Goal: Information Seeking & Learning: Learn about a topic

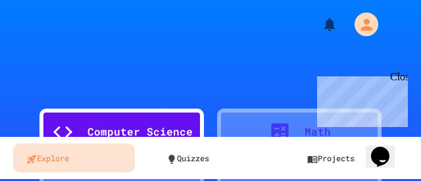
click at [398, 74] on div "Close" at bounding box center [398, 79] width 16 height 16
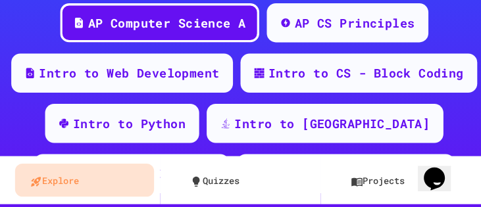
scroll to position [294, 0]
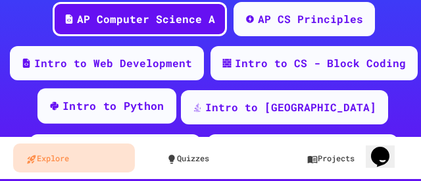
click at [103, 110] on div "Intro to Python" at bounding box center [113, 106] width 102 height 16
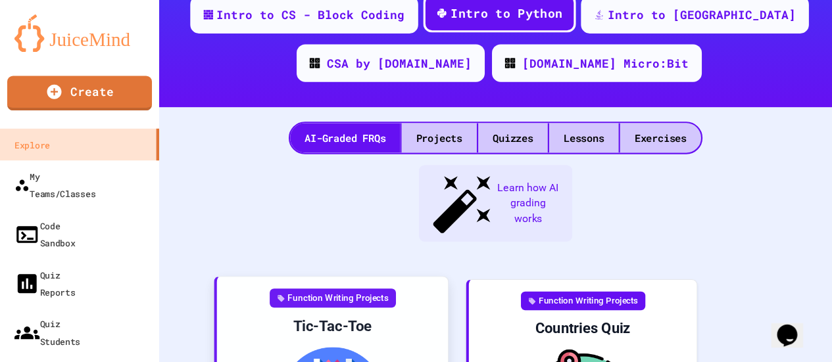
scroll to position [299, 0]
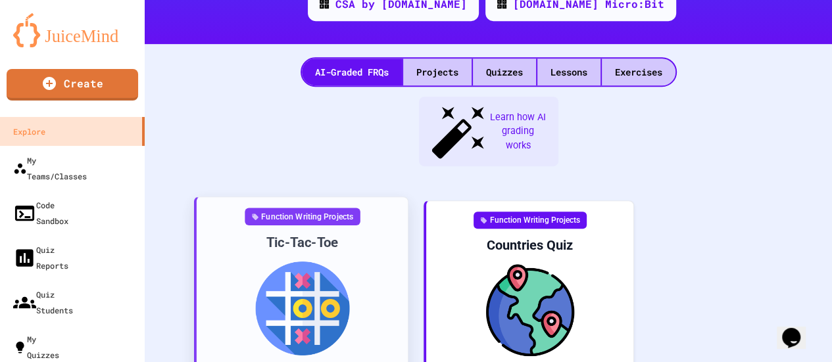
click at [252, 180] on div "Tic-Tac-Toe" at bounding box center [302, 242] width 190 height 18
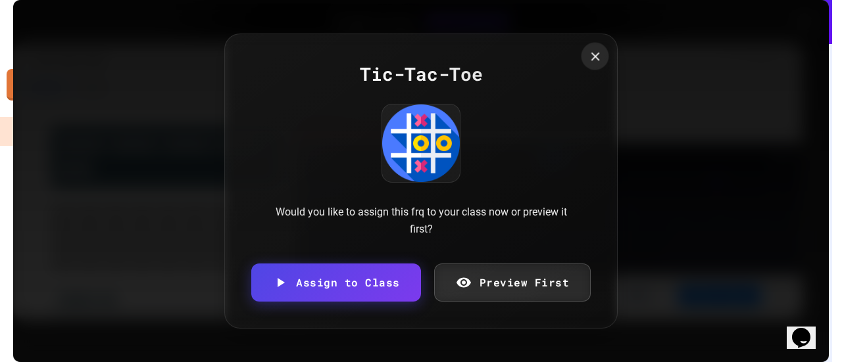
click at [420, 65] on div at bounding box center [595, 56] width 28 height 28
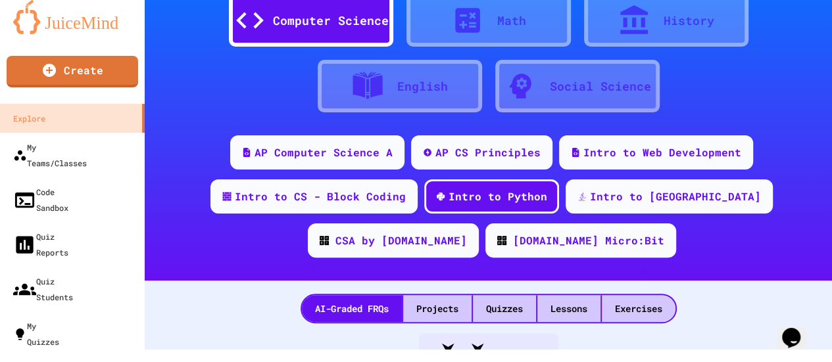
scroll to position [52, 0]
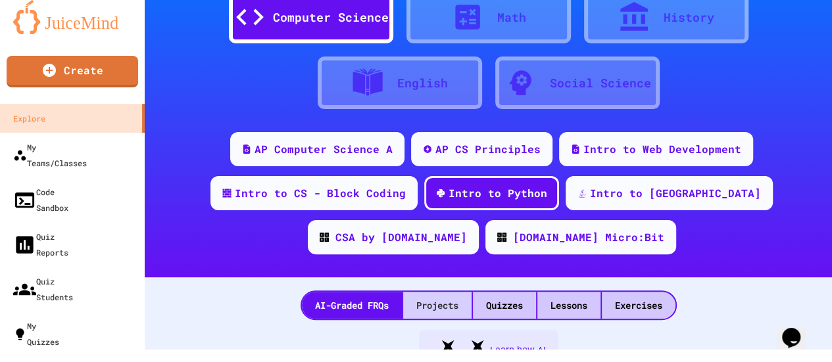
click at [420, 180] on div "Projects" at bounding box center [437, 305] width 68 height 27
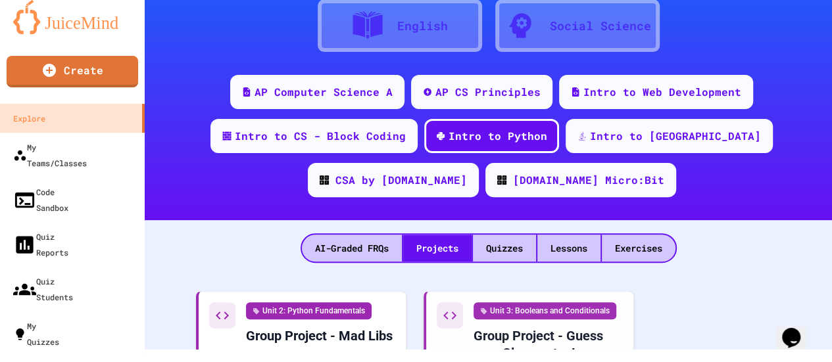
scroll to position [80, 0]
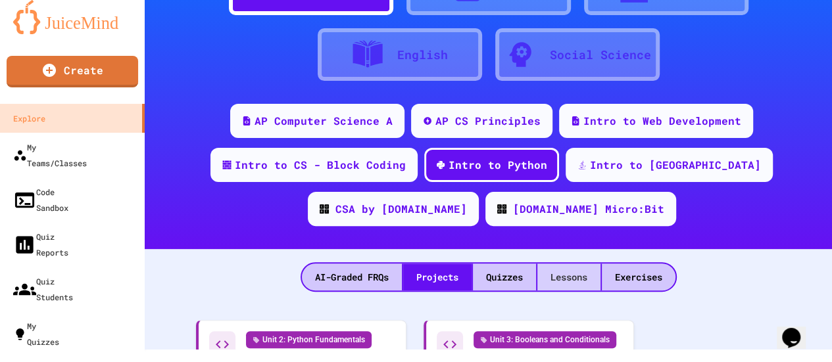
click at [420, 180] on div "Lessons" at bounding box center [568, 277] width 63 height 27
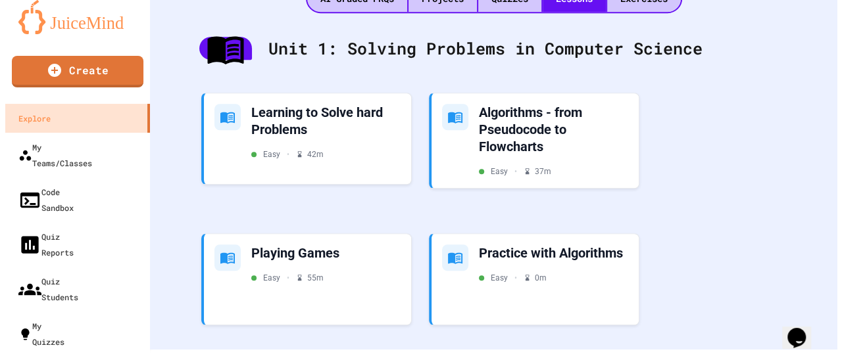
scroll to position [352, 0]
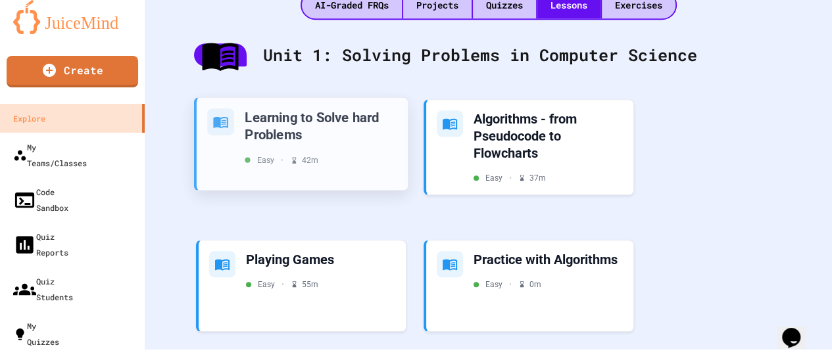
click at [312, 141] on div "Learning to Solve hard Problems" at bounding box center [321, 125] width 153 height 35
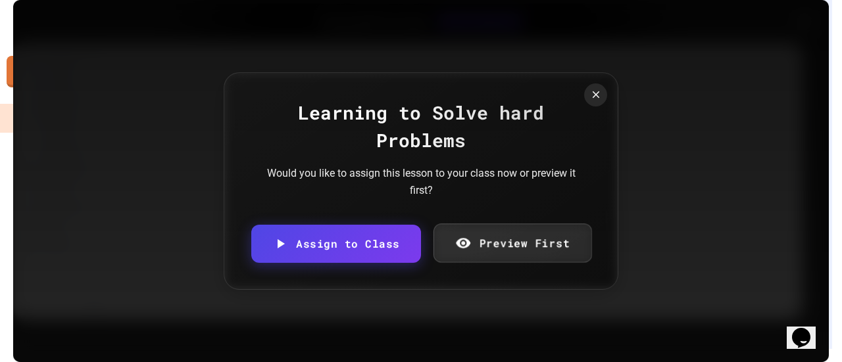
click at [420, 180] on link "Preview First" at bounding box center [512, 243] width 158 height 39
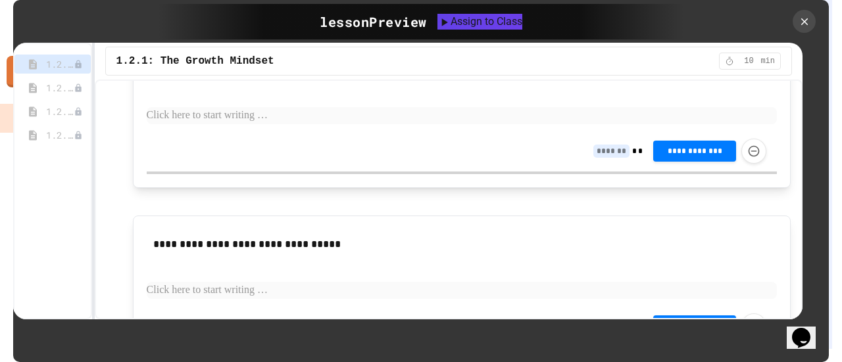
scroll to position [1084, 0]
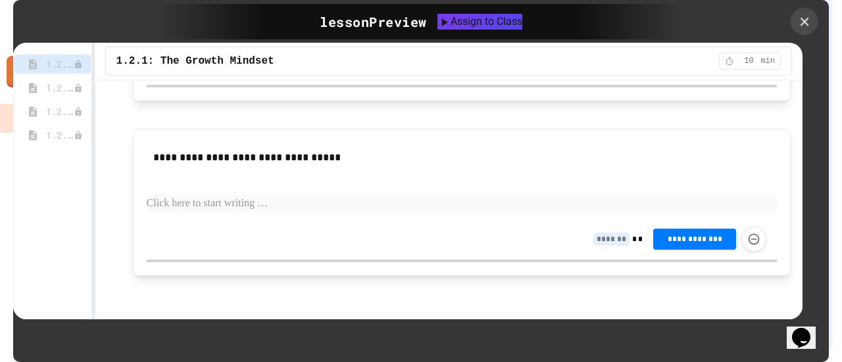
click at [420, 29] on div at bounding box center [804, 22] width 28 height 28
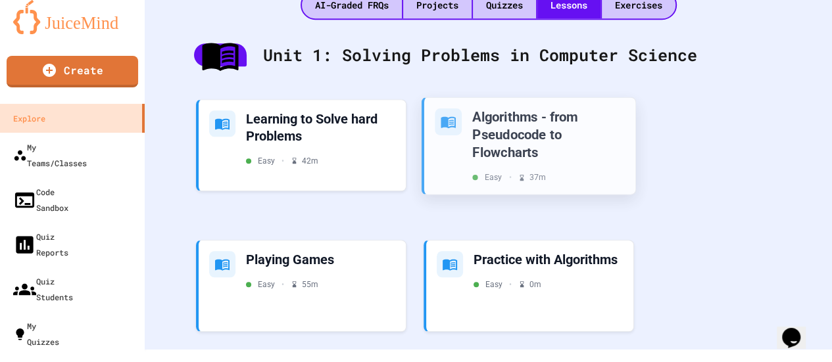
click at [420, 151] on div "Algorithms - from Pseudocode to Flowcharts" at bounding box center [548, 134] width 153 height 53
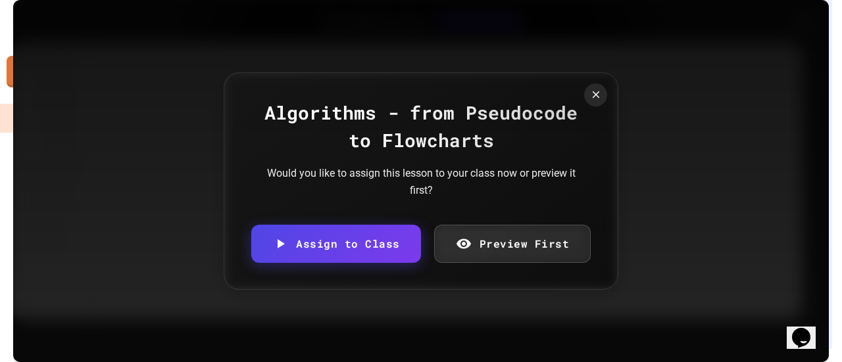
click at [420, 180] on link "Preview First" at bounding box center [512, 244] width 157 height 38
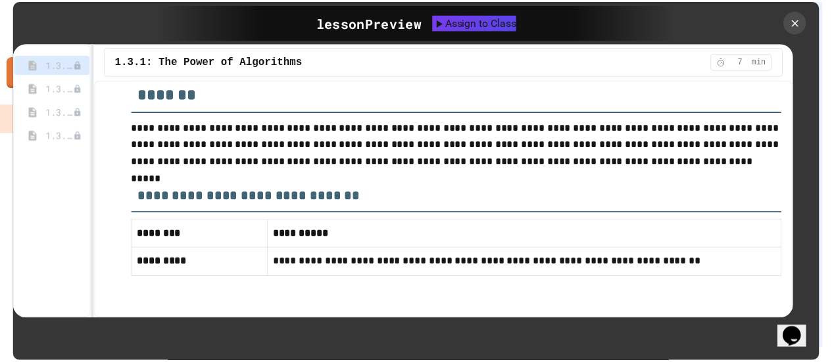
scroll to position [2749, 0]
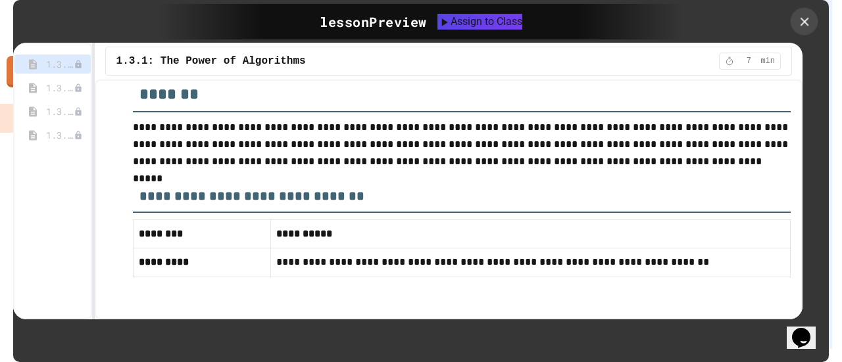
click at [420, 18] on icon at bounding box center [804, 21] width 14 height 14
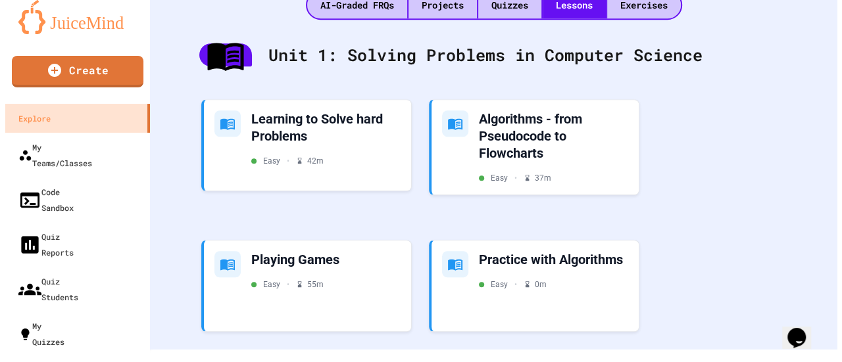
scroll to position [402, 0]
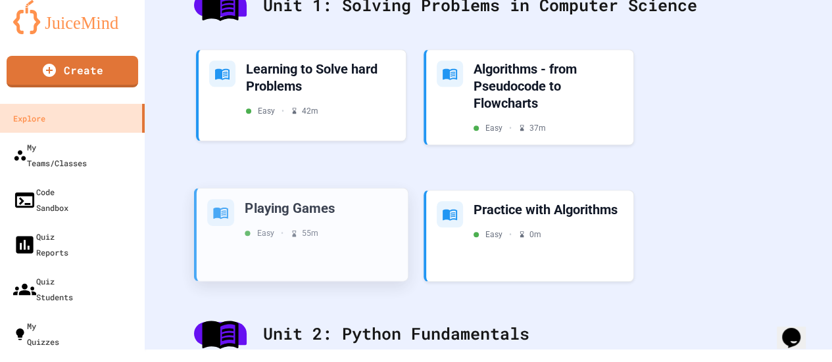
click at [345, 180] on div "Playing Games Easy • 55 m" at bounding box center [302, 234] width 211 height 93
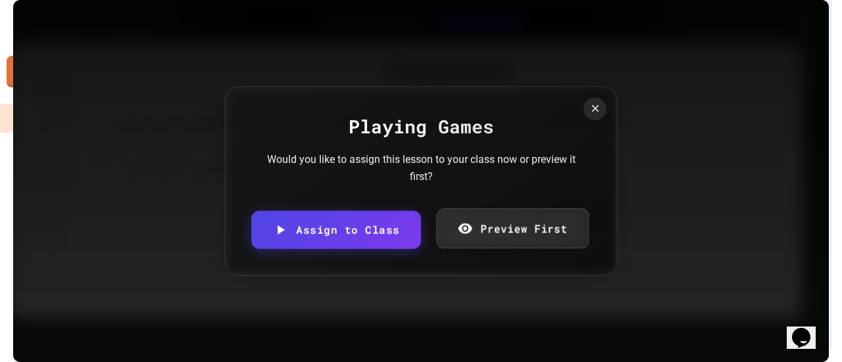
click at [420, 180] on link "Preview First" at bounding box center [512, 228] width 153 height 40
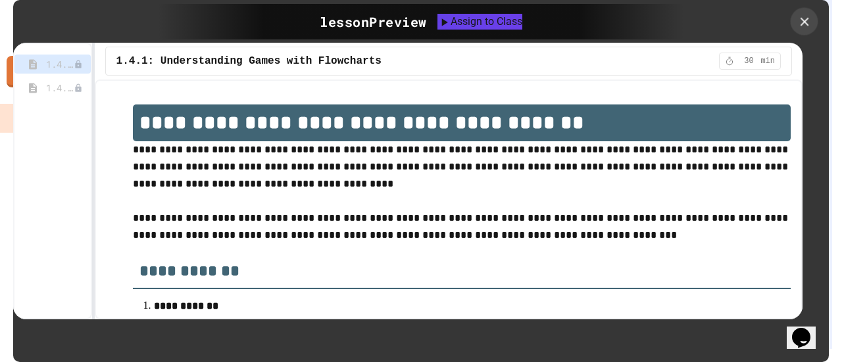
click at [420, 24] on icon at bounding box center [804, 21] width 9 height 9
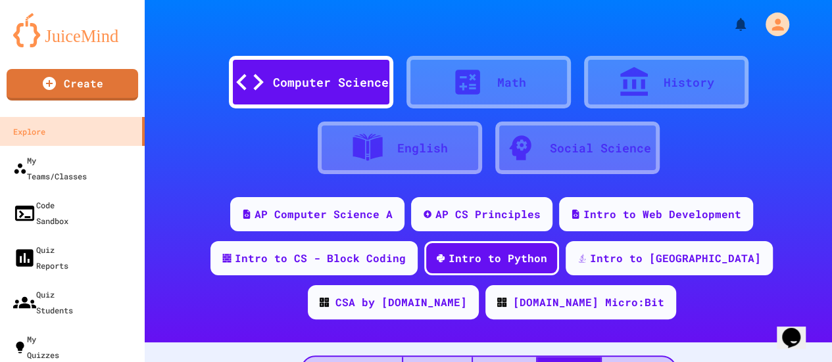
click at [215, 165] on div "Computer Science Math History English Social Science" at bounding box center [488, 108] width 648 height 138
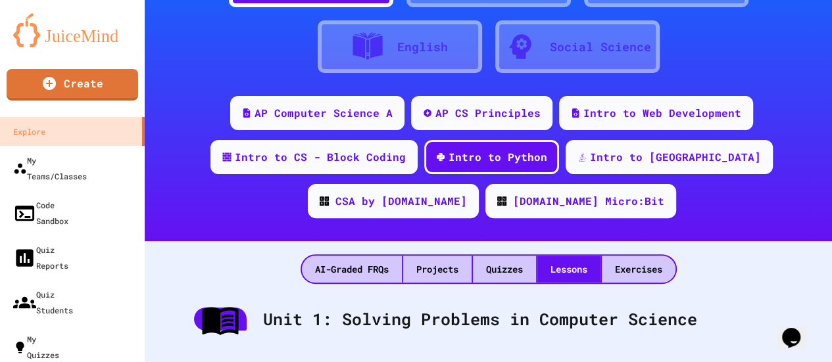
scroll to position [130, 0]
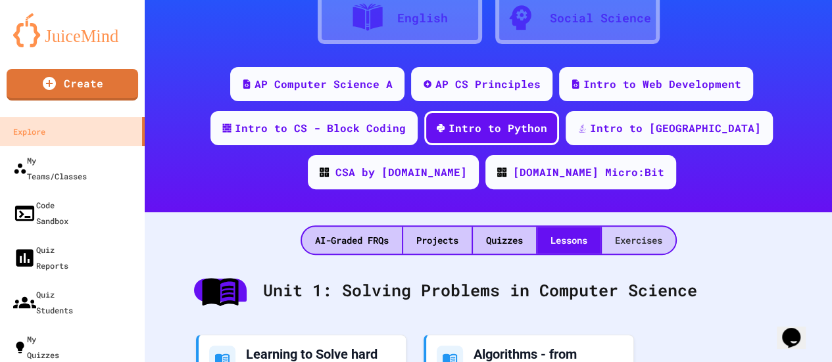
click at [420, 180] on div "Exercises" at bounding box center [639, 240] width 74 height 27
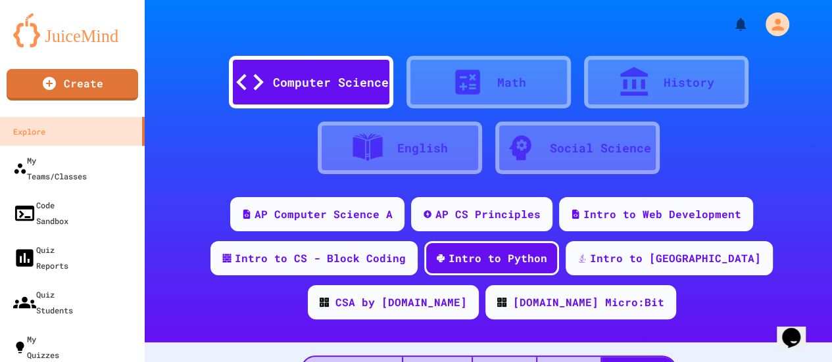
click at [420, 126] on div "Computer Science Math History English Social Science" at bounding box center [488, 108] width 648 height 138
